Goal: Information Seeking & Learning: Learn about a topic

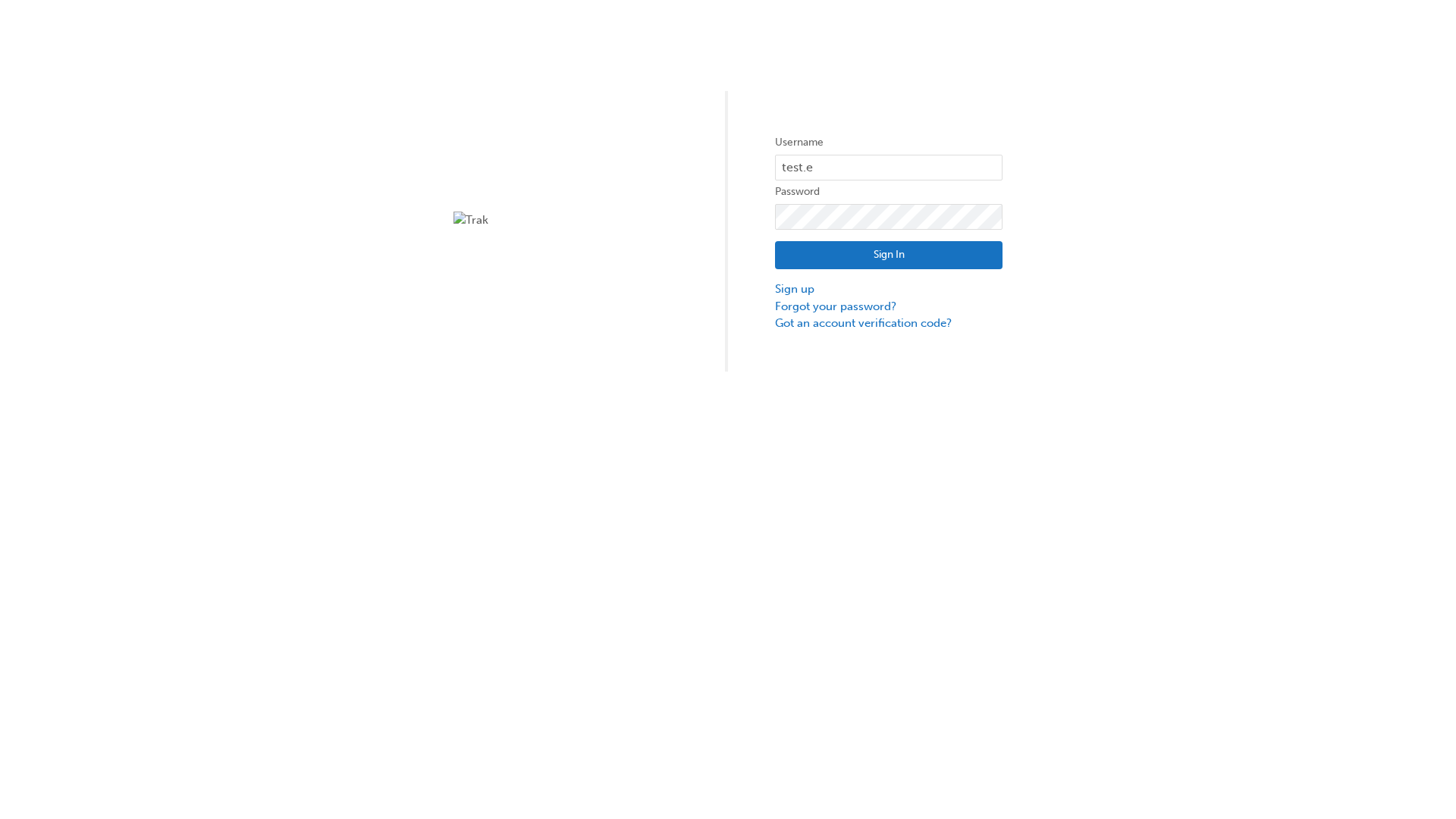
type input "test.e2e.user14"
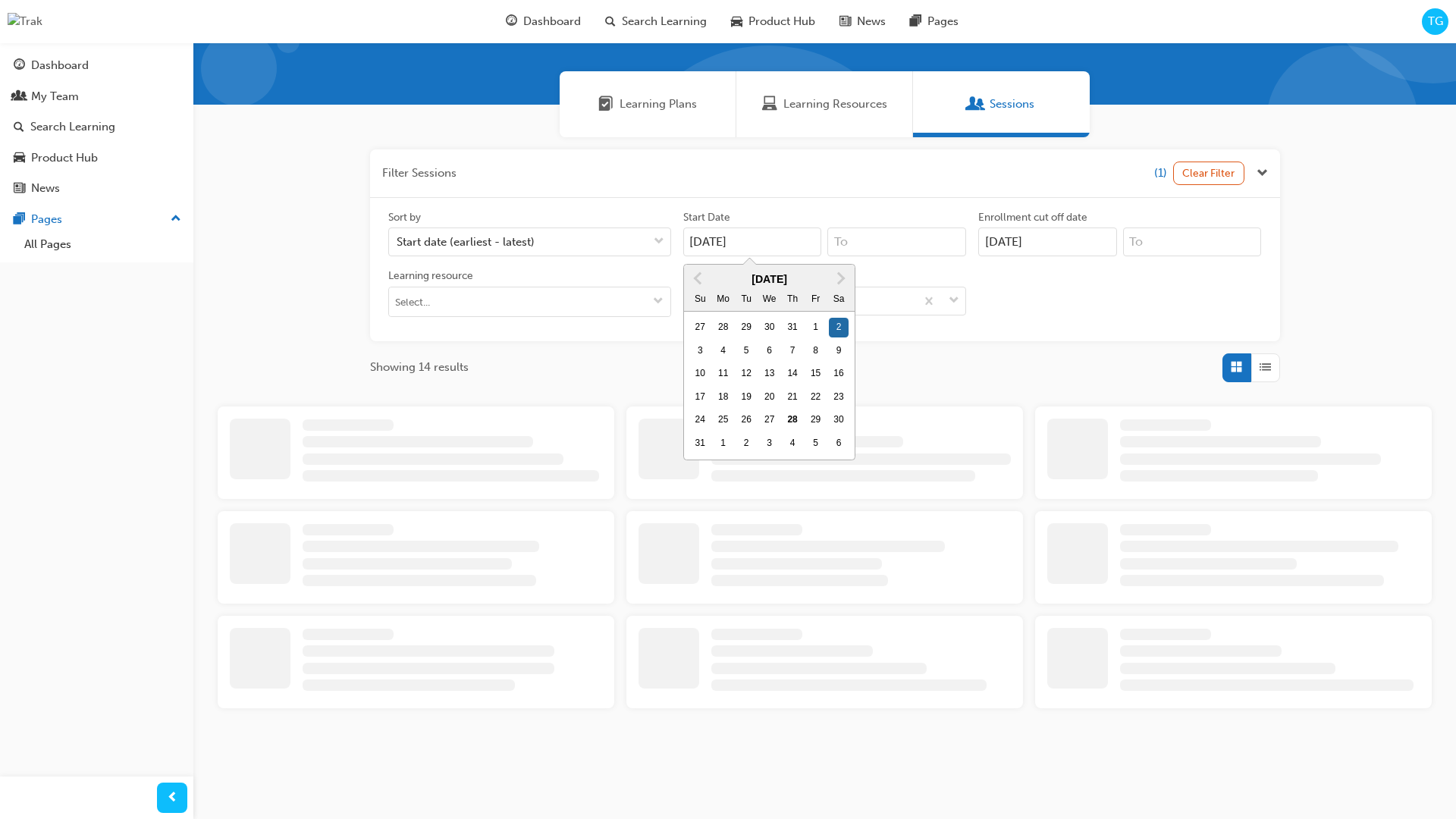
type input "[DATE]"
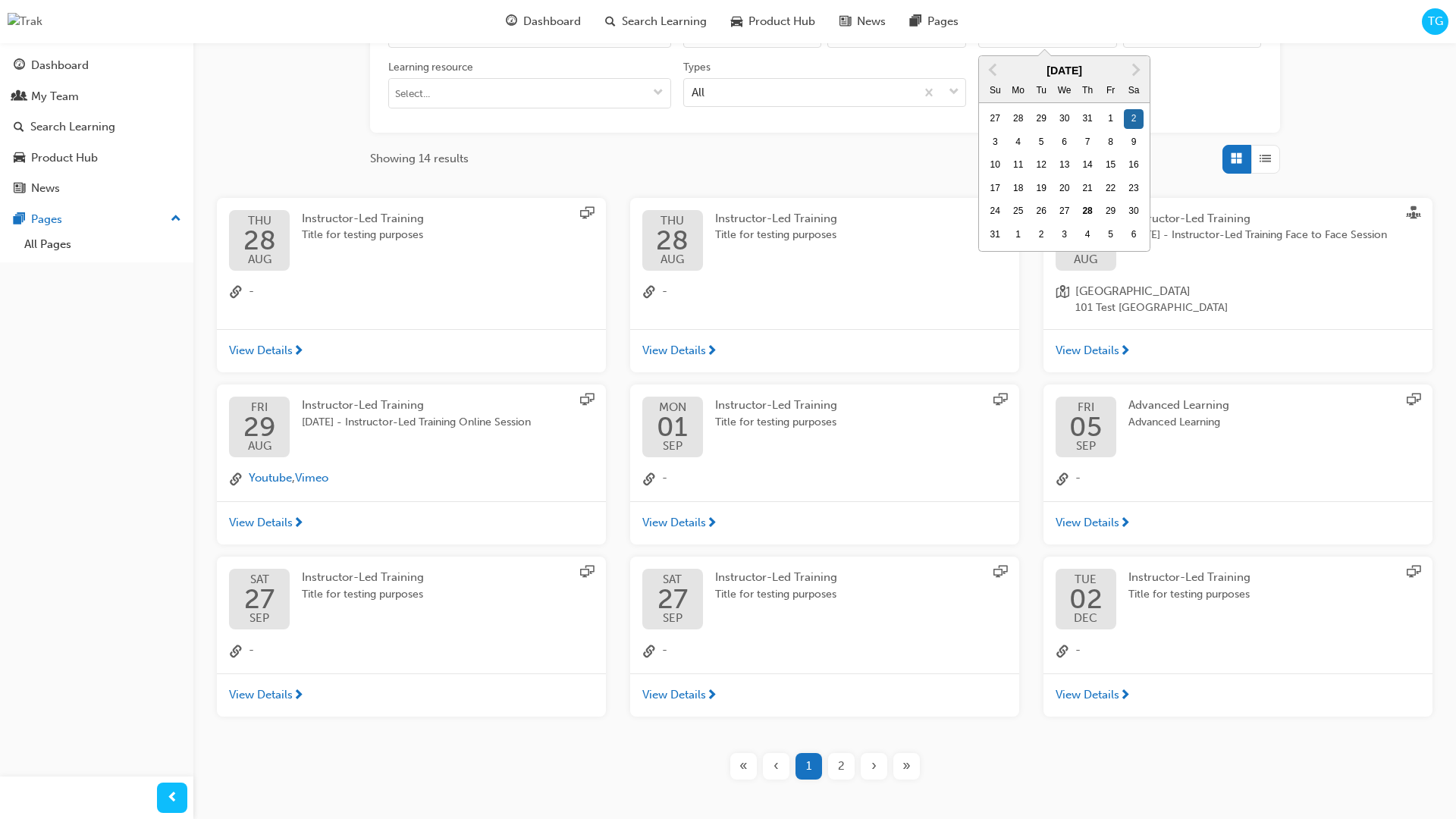
type input "[DATE]"
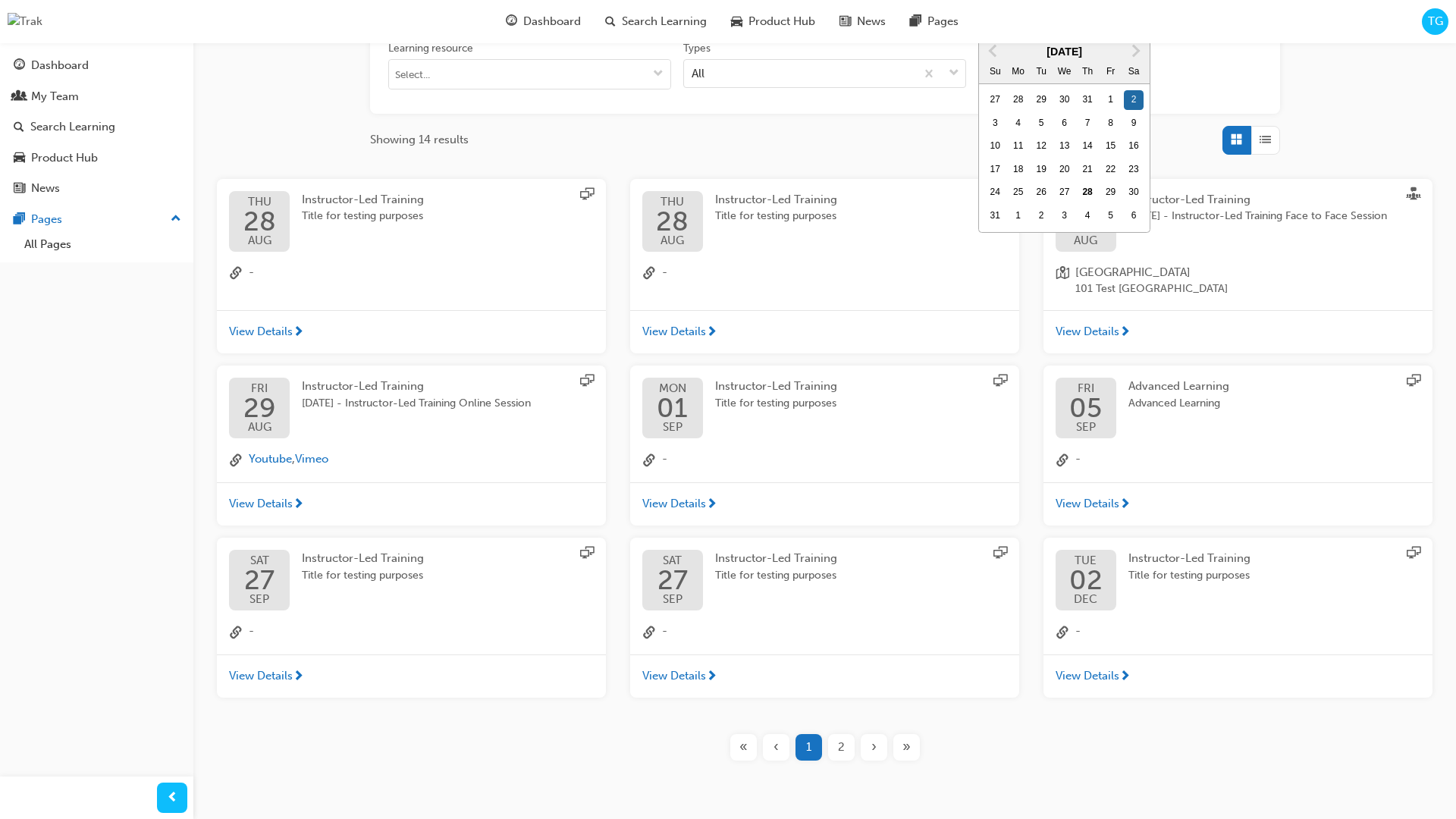
click at [693, 66] on input "Types All" at bounding box center [693, 73] width 2 height 13
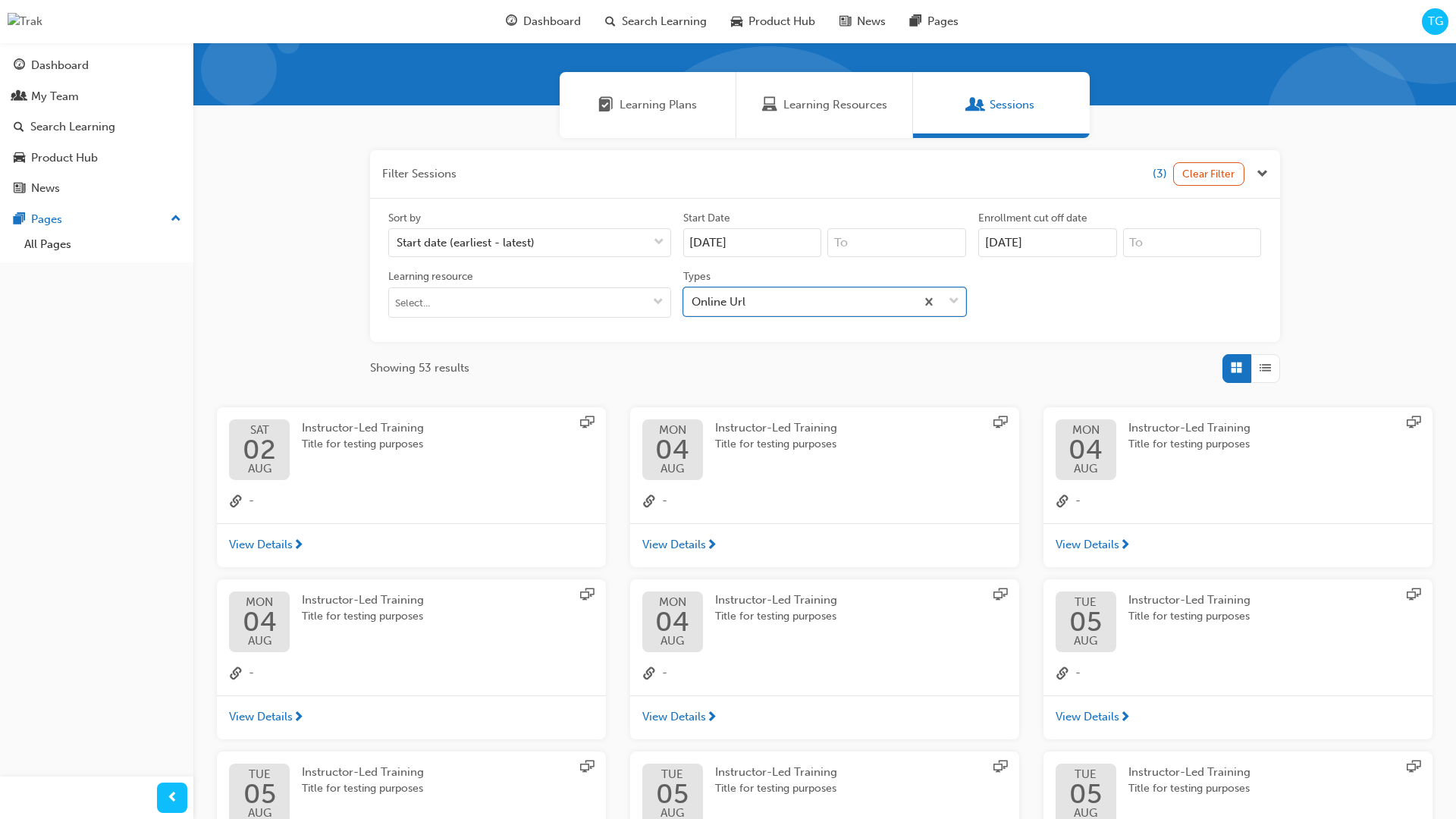
scroll to position [341, 0]
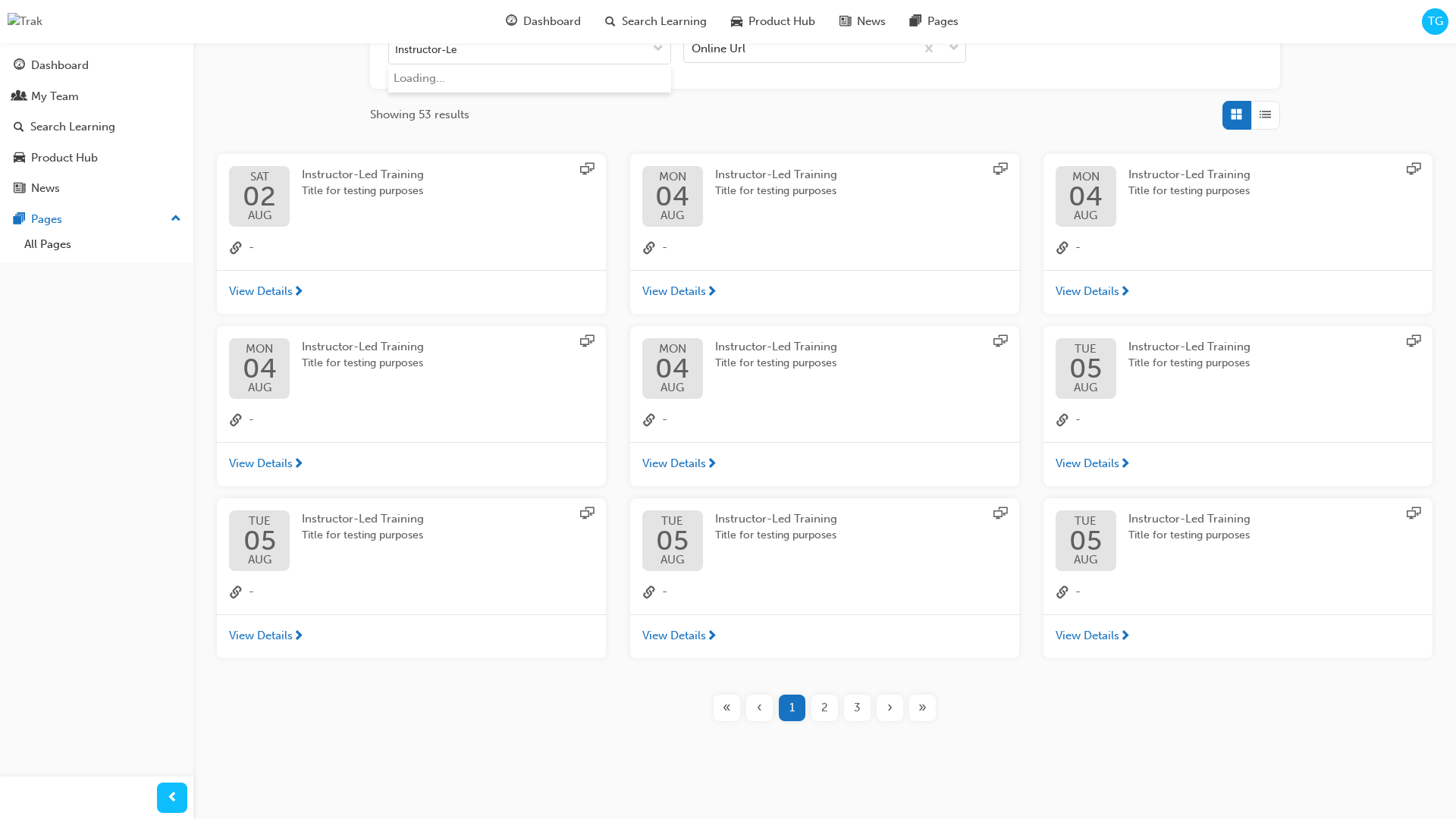
type input "Instructor-Led"
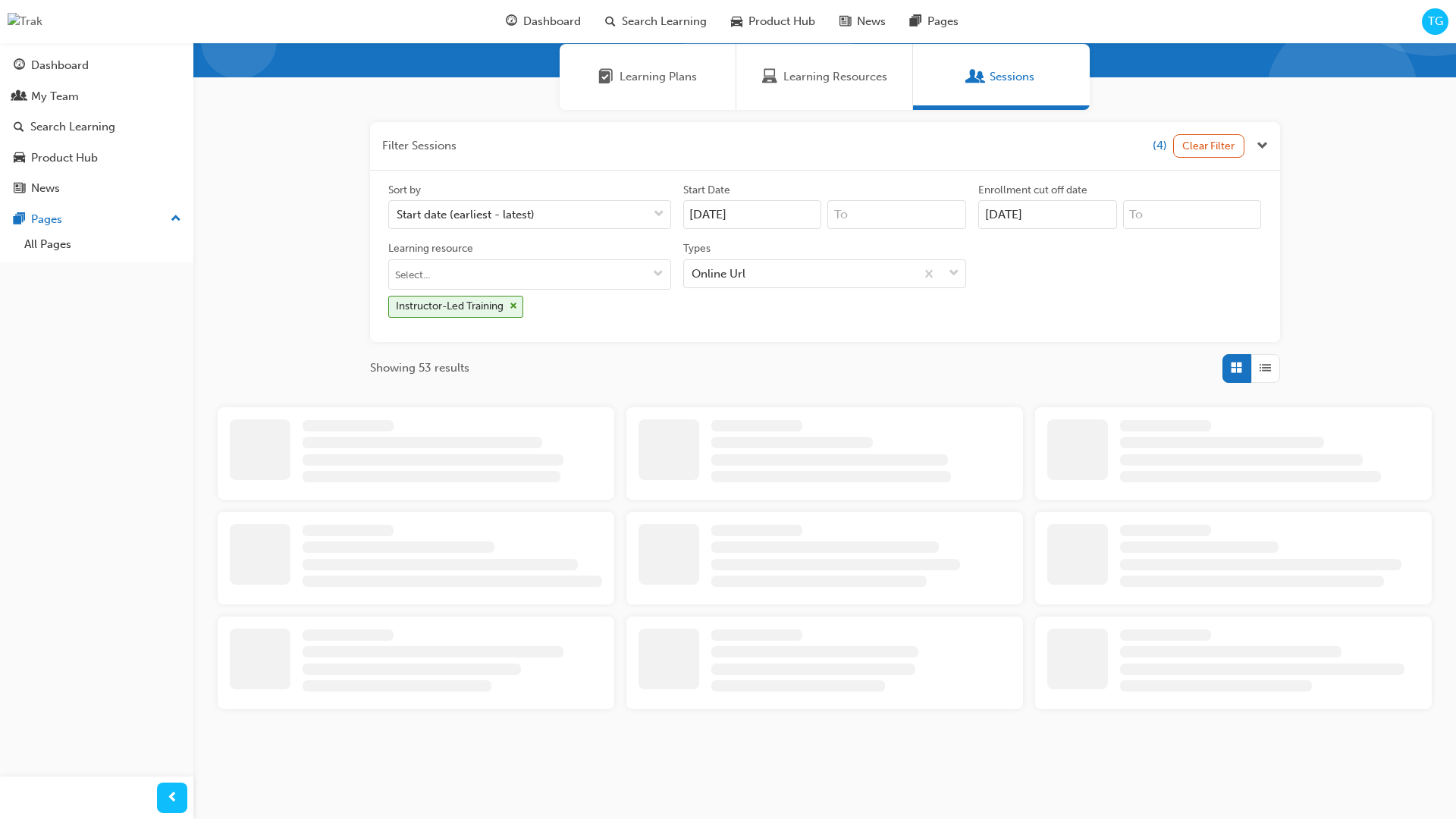
scroll to position [341, 0]
